Goal: Use online tool/utility: Utilize a website feature to perform a specific function

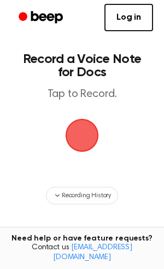
click at [96, 133] on span "button" at bounding box center [82, 135] width 44 height 44
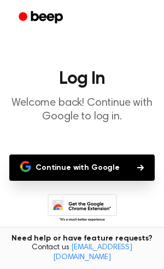
click at [76, 169] on button "Continue with Google" at bounding box center [82, 168] width 146 height 26
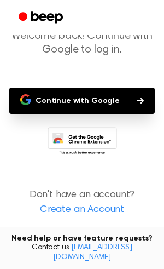
scroll to position [67, 0]
click at [73, 90] on button "Continue with Google" at bounding box center [82, 101] width 146 height 26
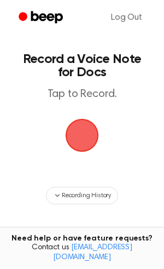
click at [82, 132] on span "button" at bounding box center [82, 136] width 52 height 52
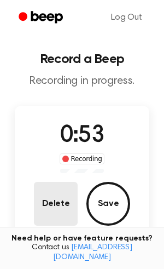
click at [65, 215] on button "Delete" at bounding box center [56, 204] width 44 height 44
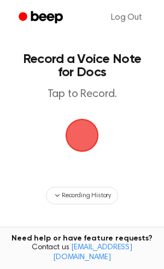
click at [90, 137] on span "button" at bounding box center [82, 135] width 54 height 54
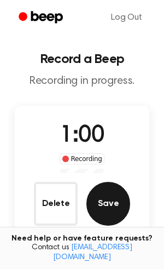
click at [105, 204] on button "Save" at bounding box center [109, 204] width 44 height 44
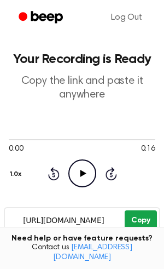
click at [136, 222] on button "Copy" at bounding box center [141, 220] width 32 height 20
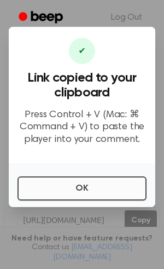
click at [92, 186] on button "OK" at bounding box center [82, 188] width 129 height 24
